Goal: Information Seeking & Learning: Learn about a topic

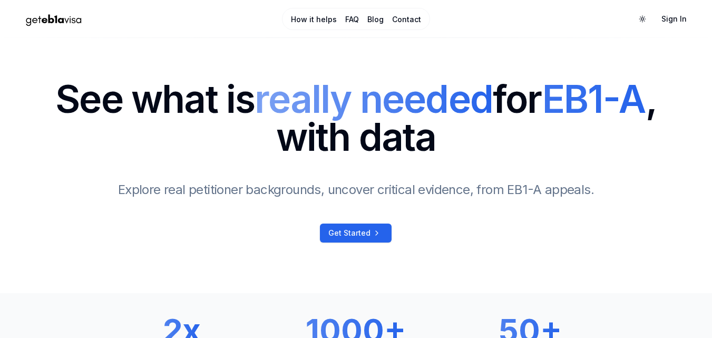
click at [378, 16] on link "Blog" at bounding box center [375, 19] width 16 height 11
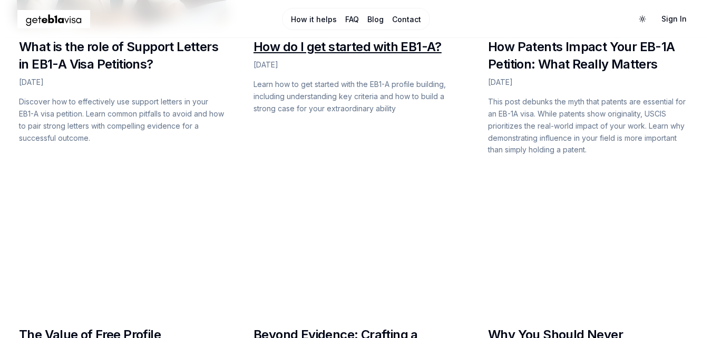
scroll to position [790, 0]
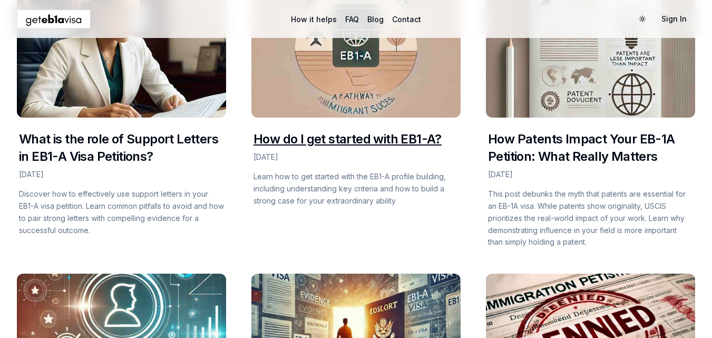
click at [301, 136] on link "How do I get started with EB1-A?" at bounding box center [347, 138] width 188 height 15
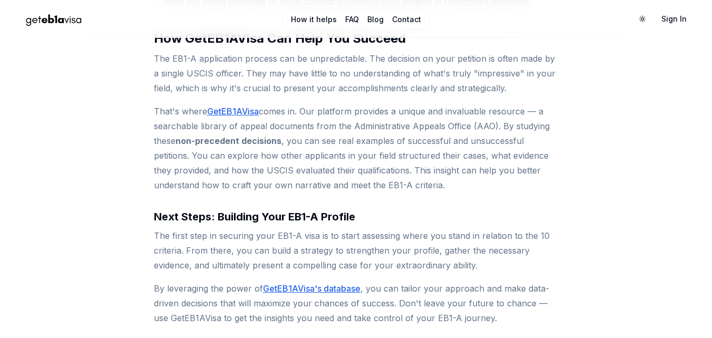
scroll to position [1516, 0]
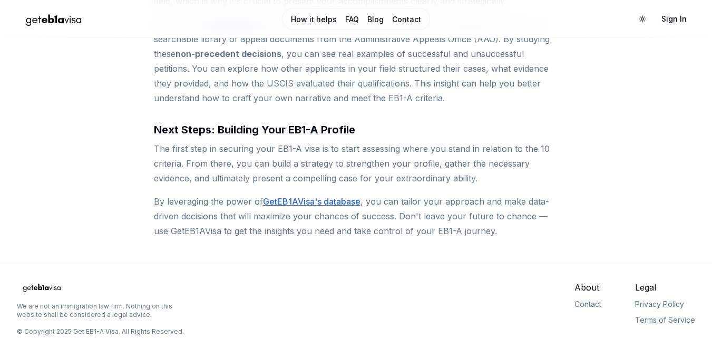
click at [368, 22] on link "Blog" at bounding box center [375, 19] width 16 height 11
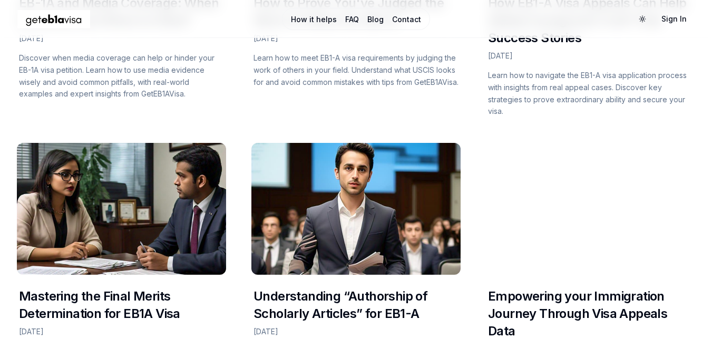
scroll to position [1594, 0]
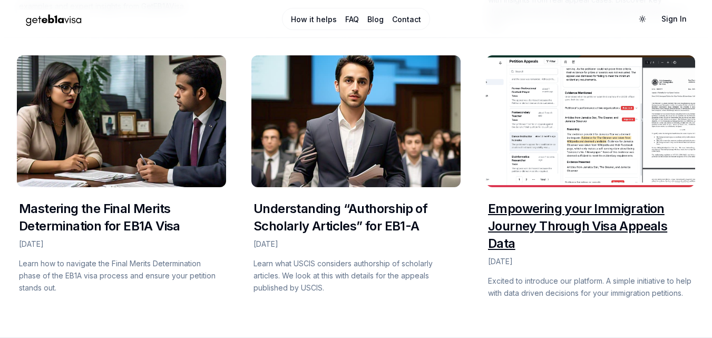
click at [535, 207] on link "Empowering your Immigration Journey Through Visa Appeals Data" at bounding box center [577, 226] width 179 height 50
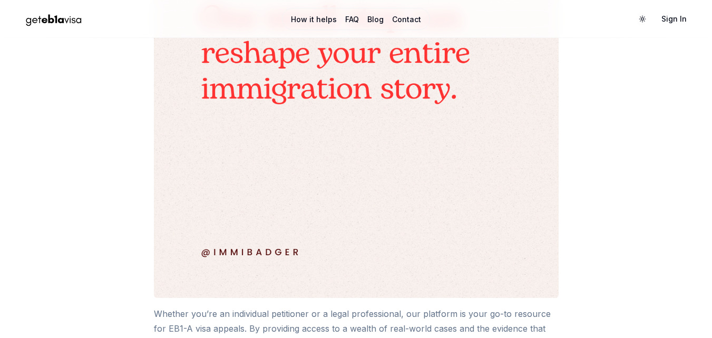
scroll to position [2361, 0]
